Goal: Task Accomplishment & Management: Manage account settings

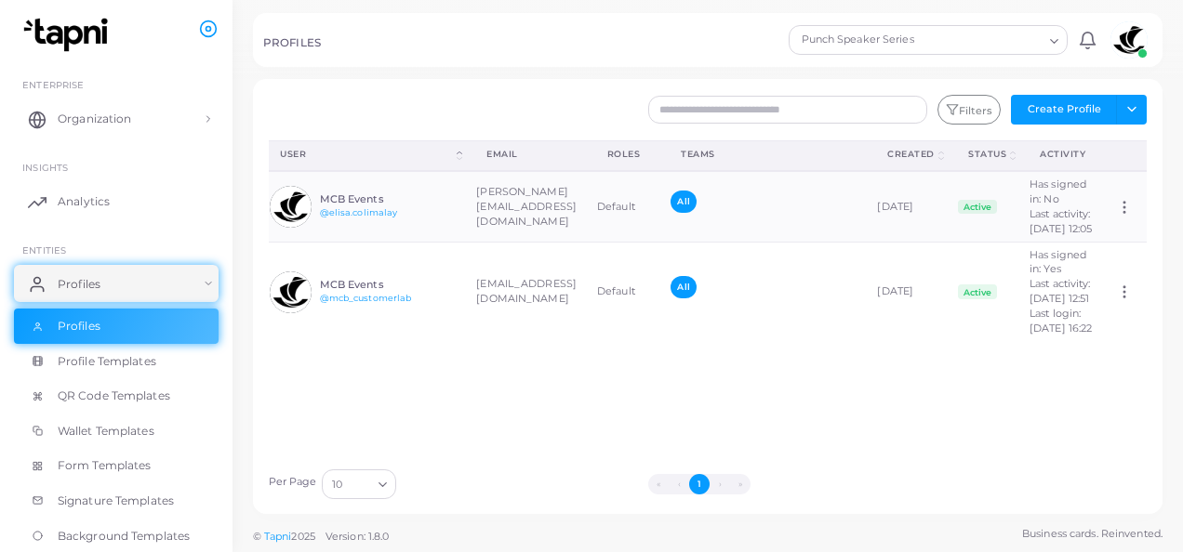
scroll to position [0, 141]
click at [1116, 210] on icon at bounding box center [1124, 207] width 17 height 17
click at [1119, 186] on td "Assign Product" at bounding box center [1126, 206] width 41 height 71
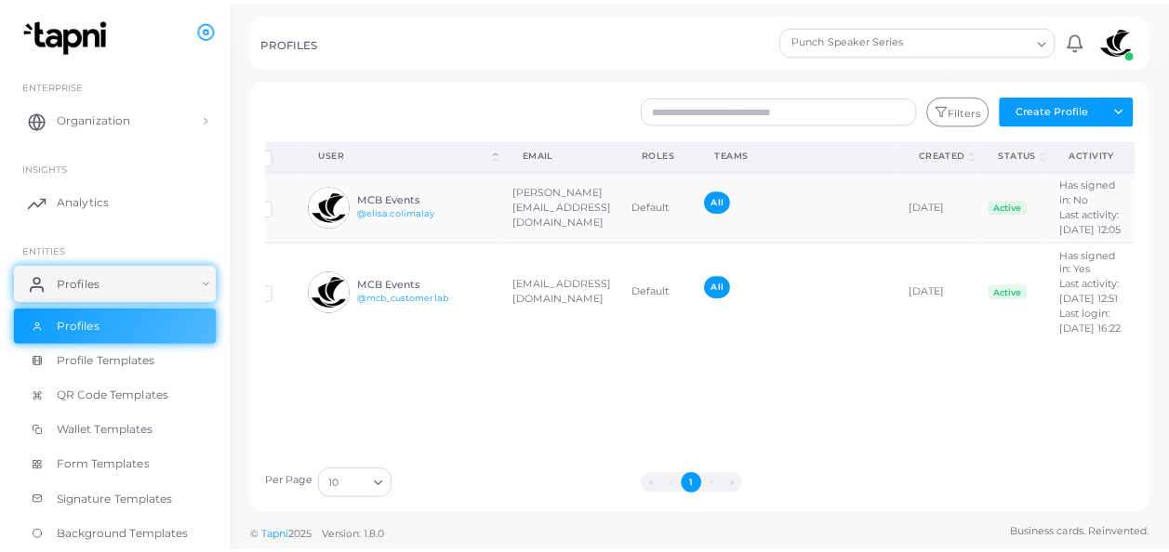
scroll to position [0, 0]
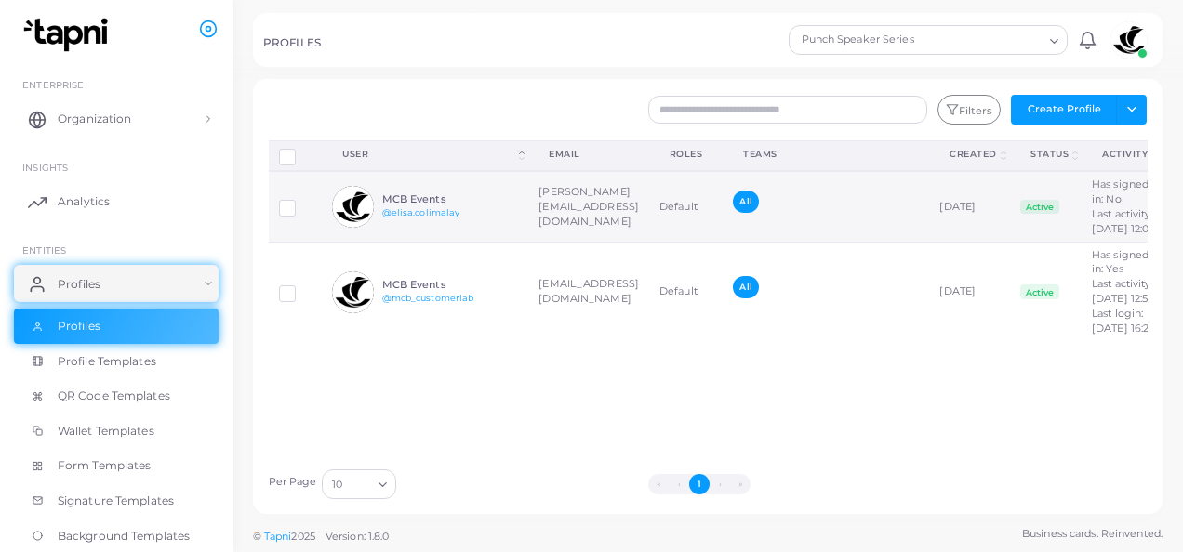
click at [563, 215] on td "[PERSON_NAME][EMAIL_ADDRESS][DOMAIN_NAME]" at bounding box center [588, 206] width 121 height 71
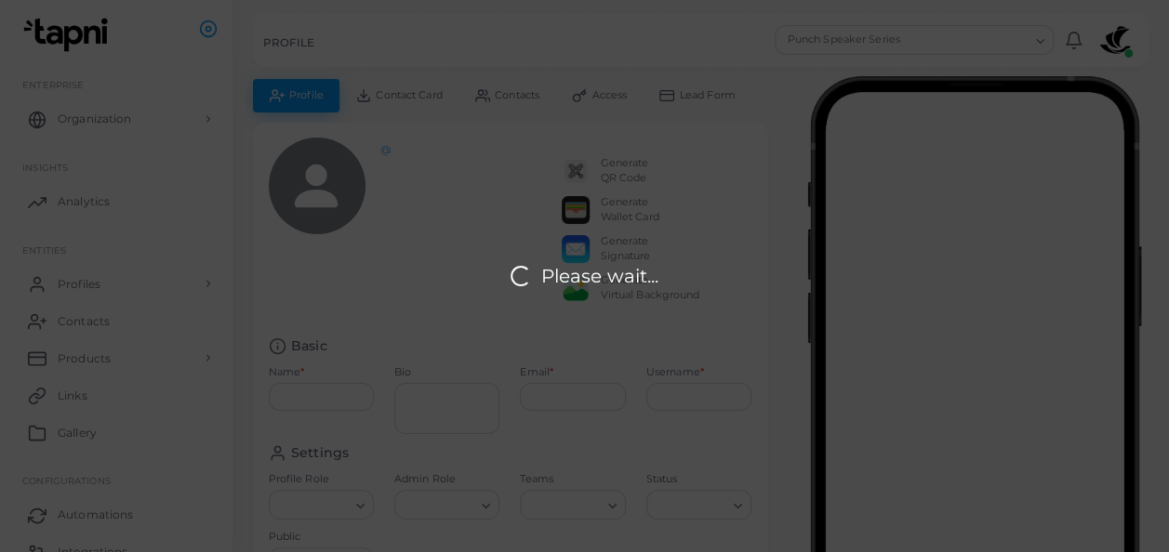
type input "**********"
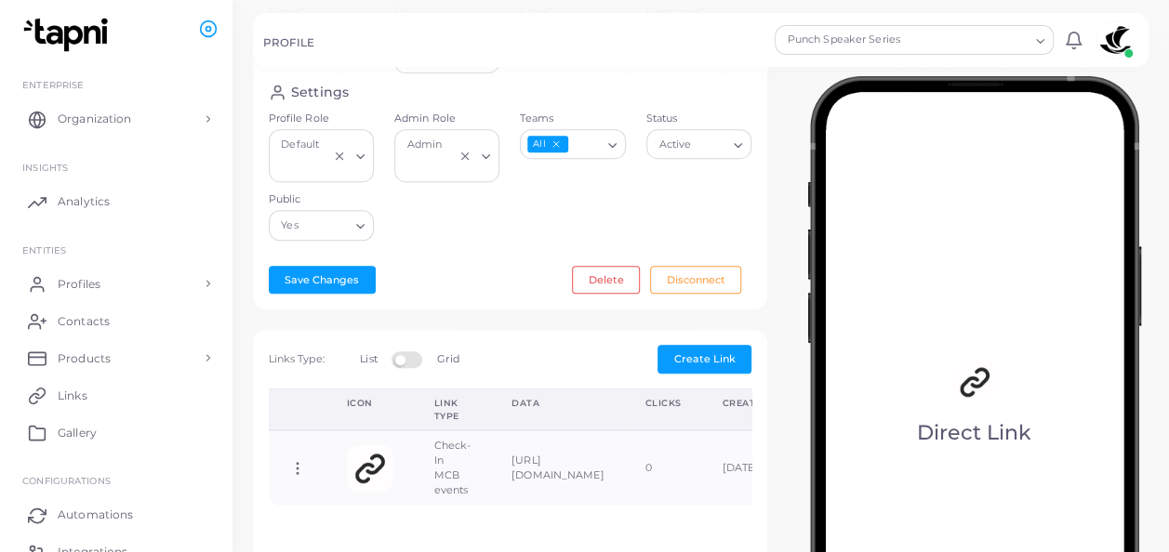
scroll to position [465, 0]
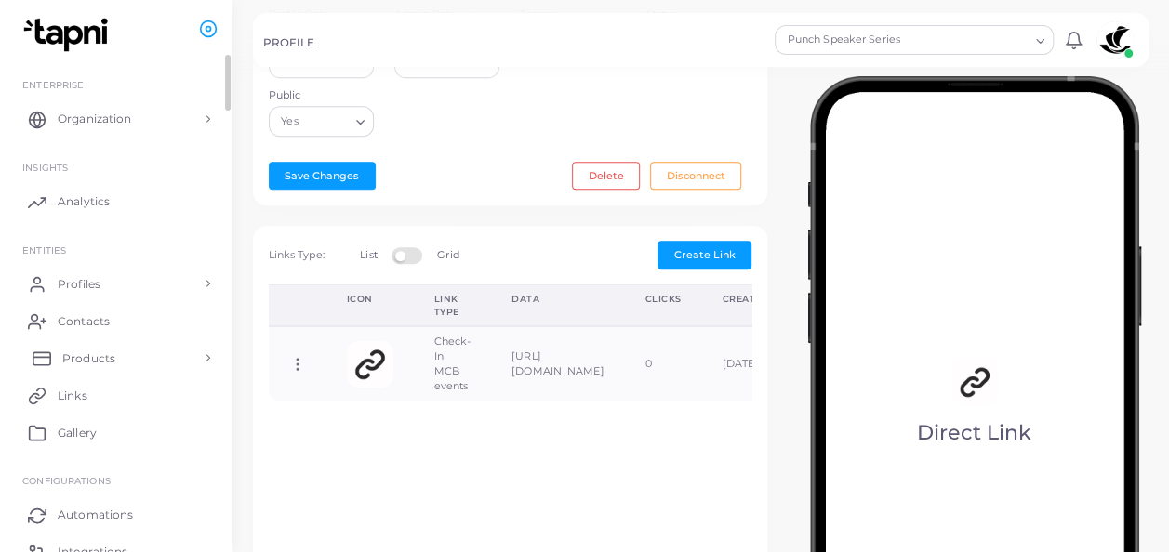
click at [156, 361] on link "Products" at bounding box center [116, 357] width 205 height 37
click at [149, 404] on link "Products" at bounding box center [116, 400] width 205 height 35
